Goal: Find specific page/section: Find specific page/section

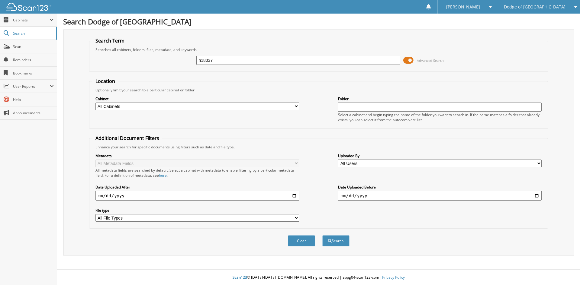
type input "n18037"
click at [410, 60] on span at bounding box center [408, 60] width 10 height 9
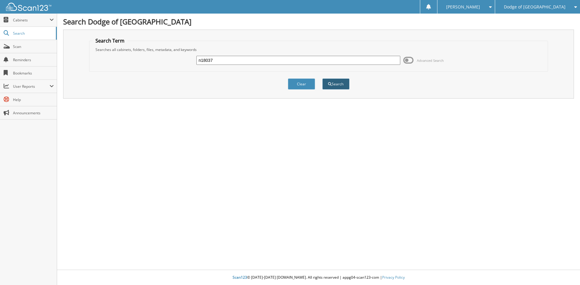
click at [332, 81] on button "Search" at bounding box center [335, 84] width 27 height 11
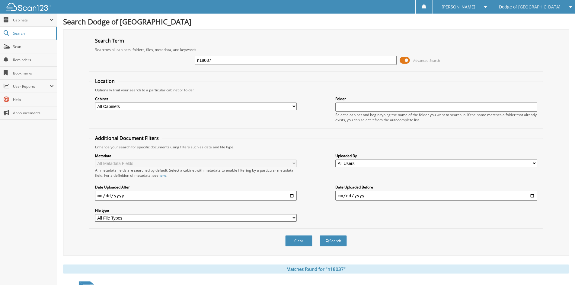
click at [405, 56] on span at bounding box center [405, 60] width 10 height 9
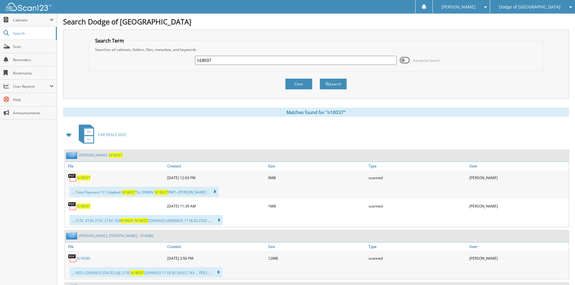
scroll to position [30, 0]
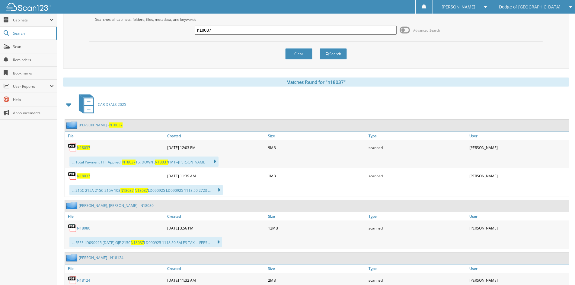
click at [79, 177] on span "N18037" at bounding box center [83, 176] width 13 height 5
click at [82, 175] on span "N18037" at bounding box center [83, 176] width 13 height 5
click at [84, 149] on span "N18037" at bounding box center [83, 147] width 13 height 5
click at [539, 5] on span "Dodge of [GEOGRAPHIC_DATA]" at bounding box center [530, 7] width 62 height 4
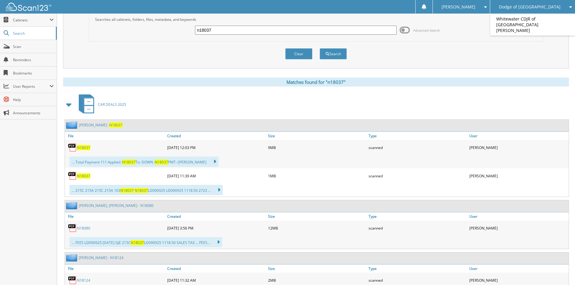
click at [476, 5] on span "[PERSON_NAME]" at bounding box center [459, 7] width 34 height 4
click at [490, 27] on link "Logout" at bounding box center [461, 29] width 57 height 11
